Goal: Find contact information: Find contact information

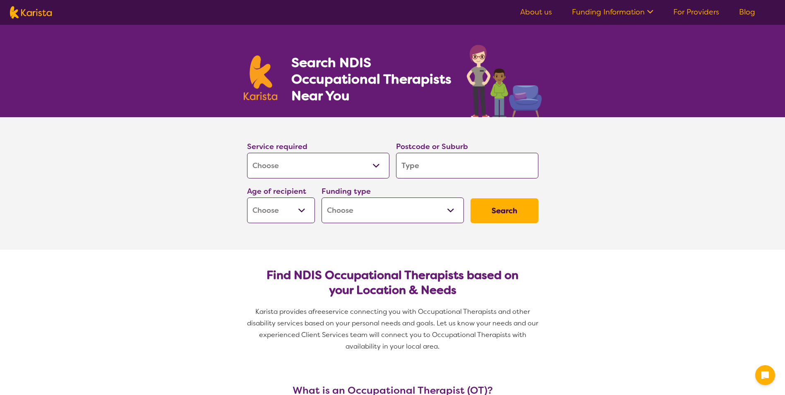
select select "[MEDICAL_DATA]"
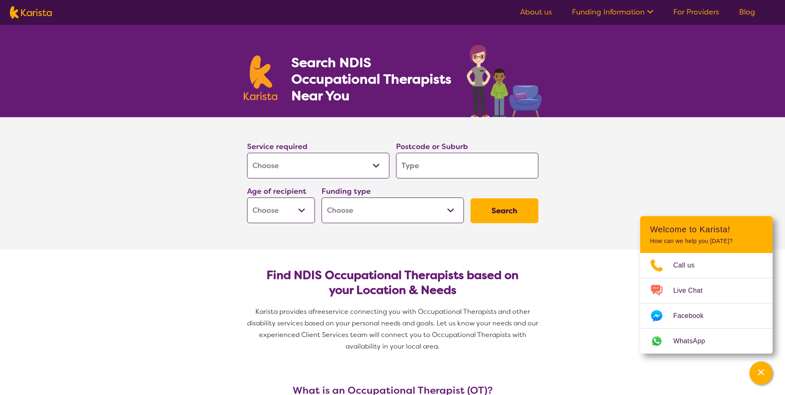
click at [424, 170] on input "search" at bounding box center [467, 166] width 142 height 26
type input "2"
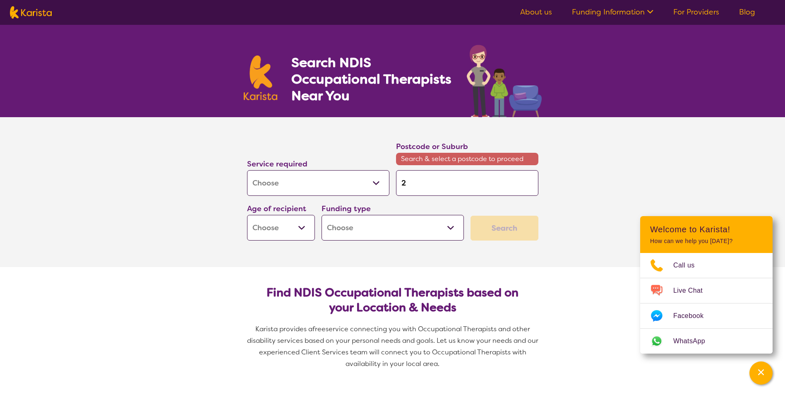
type input "27"
type input "274"
type input "2747"
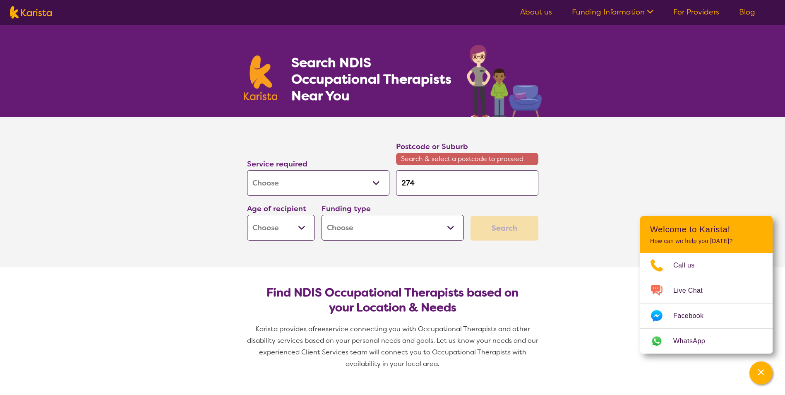
type input "2747"
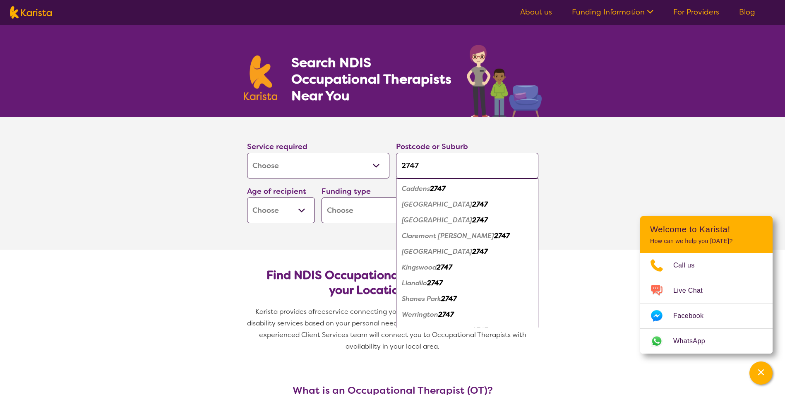
type input "2747"
click at [443, 255] on em "[GEOGRAPHIC_DATA]" at bounding box center [437, 251] width 70 height 9
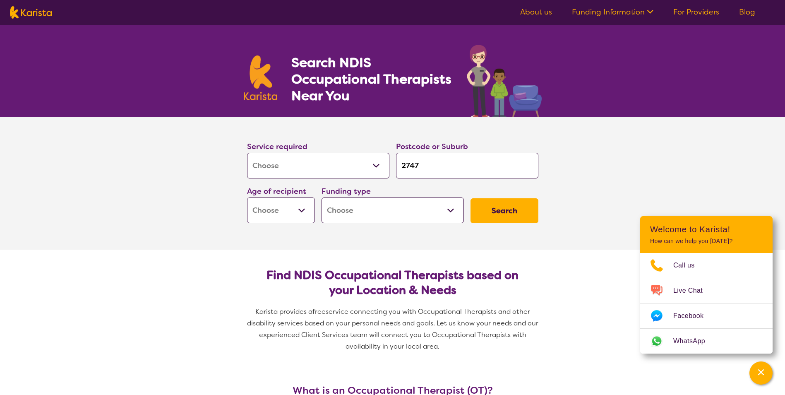
click at [302, 209] on select "Early Childhood - 0 to 9 Child - 10 to 11 Adolescent - 12 to 17 Adult - 18 to 6…" at bounding box center [281, 210] width 68 height 26
select select "AD"
click at [247, 197] on select "Early Childhood - 0 to 9 Child - 10 to 11 Adolescent - 12 to 17 Adult - 18 to 6…" at bounding box center [281, 210] width 68 height 26
select select "AD"
click at [373, 213] on select "Home Care Package (HCP) National Disability Insurance Scheme (NDIS) I don't know" at bounding box center [392, 210] width 142 height 26
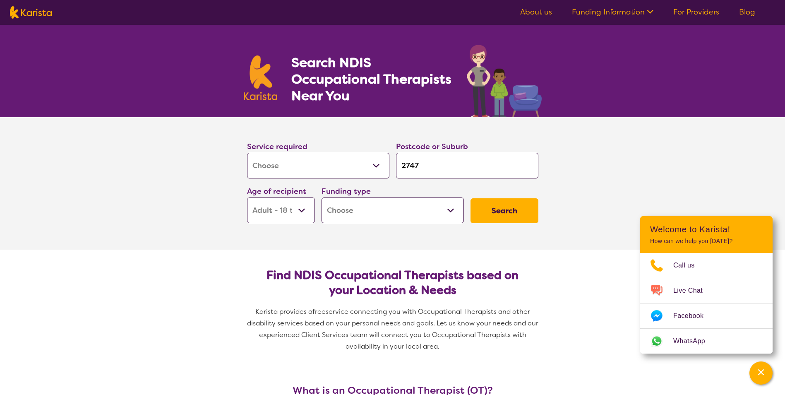
select select "NDIS"
click at [321, 197] on select "Home Care Package (HCP) National Disability Insurance Scheme (NDIS) I don't know" at bounding box center [392, 210] width 142 height 26
select select "NDIS"
click at [515, 215] on button "Search" at bounding box center [504, 210] width 68 height 25
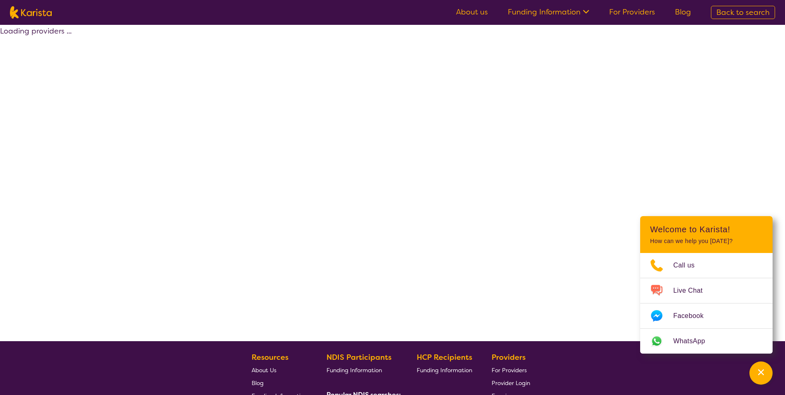
select select "by_score"
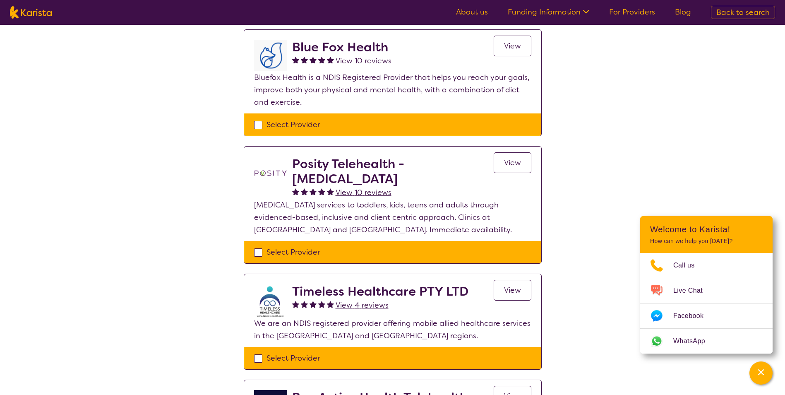
scroll to position [83, 0]
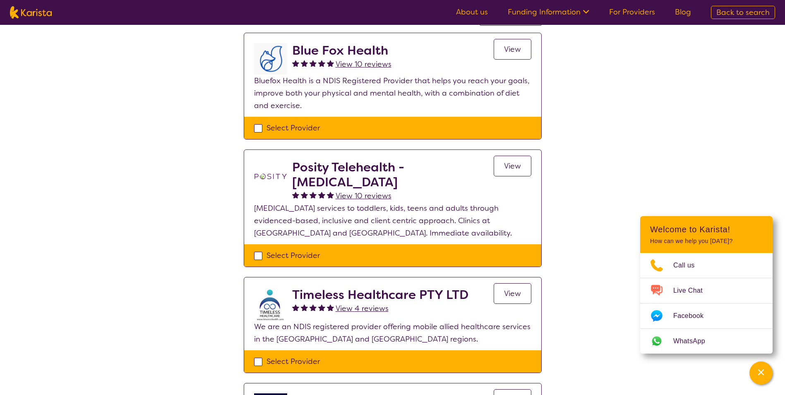
click at [506, 52] on span "View" at bounding box center [512, 49] width 17 height 10
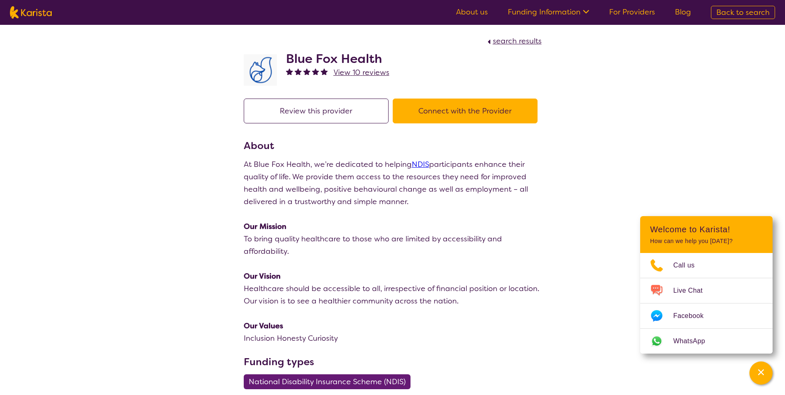
click at [436, 115] on button "Connect with the Provider" at bounding box center [465, 110] width 145 height 25
